Goal: Communication & Community: Answer question/provide support

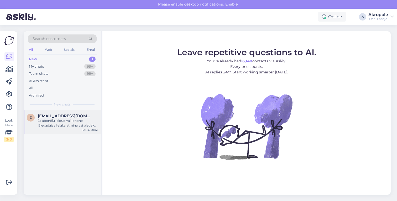
click at [75, 122] on div "Ja abonēju icloud vai Iphone jàiegàdàjas lielàka atmiņa vai pietiek ar mazàko. …" at bounding box center [68, 122] width 60 height 9
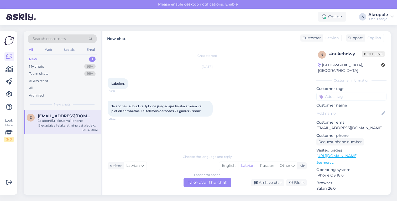
click at [202, 182] on div "Latvian to Latvian Take over the chat" at bounding box center [208, 181] width 48 height 9
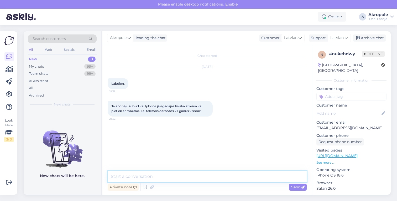
click at [188, 177] on textarea at bounding box center [207, 176] width 199 height 11
type textarea "Labdien!"
type textarea "I"
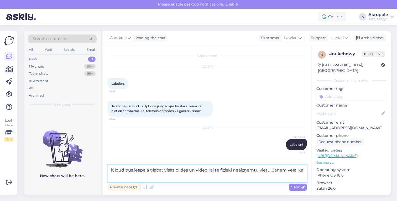
click at [216, 171] on textarea "iCloud būs iespēja glabāt visas bildes un video, lai te fiziski neaizņemtu viet…" at bounding box center [207, 172] width 199 height 17
click at [172, 180] on textarea "iCloud būs iespēja glabāt visas bildes un video, lai tie fiziski neaizņemtu vie…" at bounding box center [207, 172] width 199 height 17
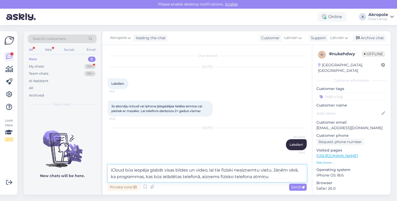
type textarea "iCloud būs iespēja glabāt visas bildes un video, lai tie fiziski neaizņemtu vie…"
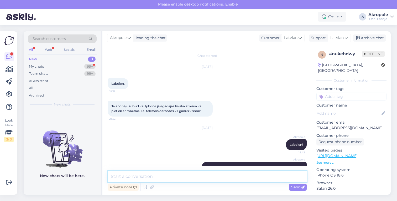
scroll to position [22, 0]
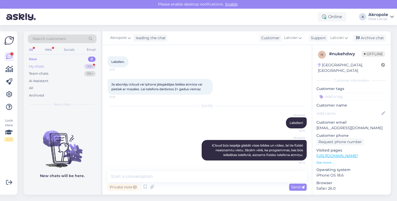
click at [71, 66] on div "My chats 99+" at bounding box center [62, 66] width 69 height 7
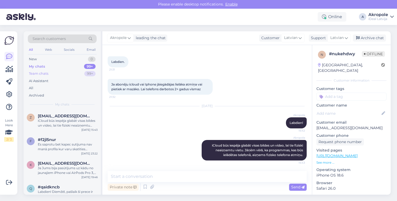
click at [69, 70] on div "Team chats 99+" at bounding box center [62, 73] width 69 height 7
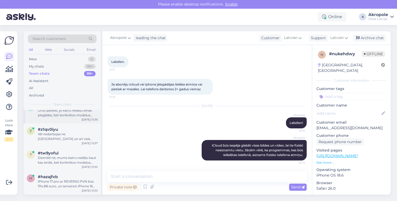
scroll to position [52, 0]
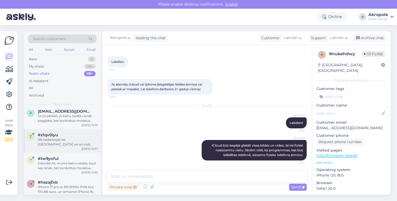
click at [71, 146] on div "z #z1qv0iyu Vēl nedarbojas ne [GEOGRAPHIC_DATA] un arī visā [GEOGRAPHIC_DATA], …" at bounding box center [62, 141] width 77 height 24
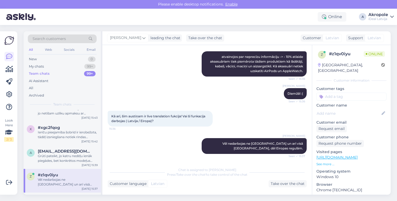
scroll to position [10, 0]
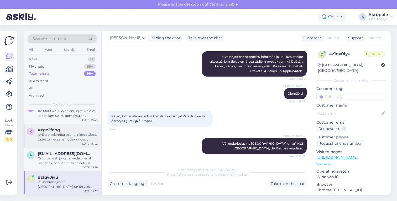
click at [76, 141] on div "x #xgc2fqog Ierīču pieejamība šobrīd ir ierobežota, tādēļ izsniegšana notiek ri…" at bounding box center [62, 136] width 77 height 24
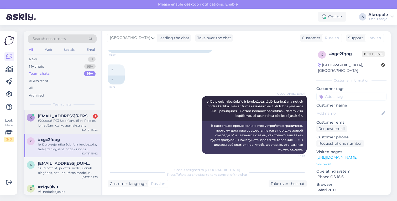
scroll to position [0, 0]
click at [78, 128] on div "k [EMAIL_ADDRESS][PERSON_NAME][DOMAIN_NAME] 1 #2000084193 Šo arī anulējiet. Pal…" at bounding box center [62, 122] width 77 height 24
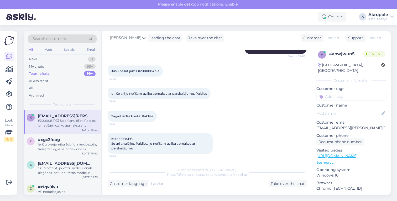
scroll to position [286, 0]
